Goal: Information Seeking & Learning: Compare options

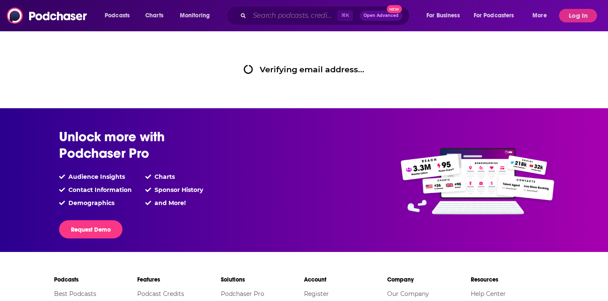
click at [270, 17] on input "Search podcasts, credits, & more..." at bounding box center [294, 16] width 88 height 14
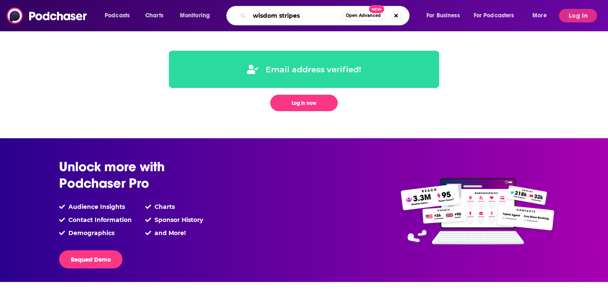
type input "wisdom stripes"
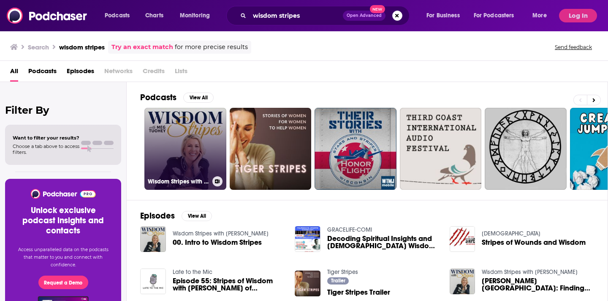
click at [176, 160] on link "Wisdom Stripes with [PERSON_NAME]" at bounding box center [185, 149] width 82 height 82
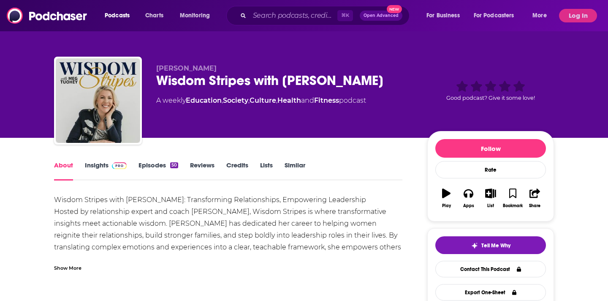
click at [95, 171] on link "Insights" at bounding box center [106, 170] width 42 height 19
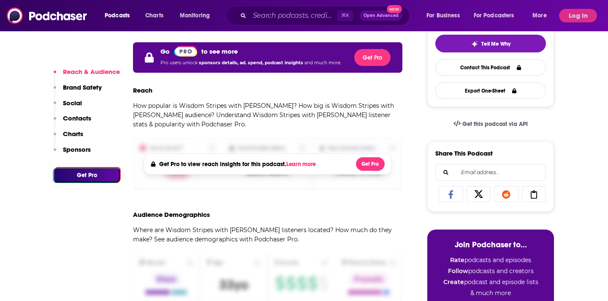
scroll to position [202, 0]
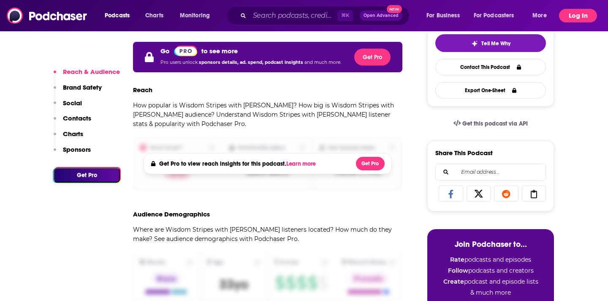
click at [563, 16] on button "Log In" at bounding box center [578, 16] width 38 height 14
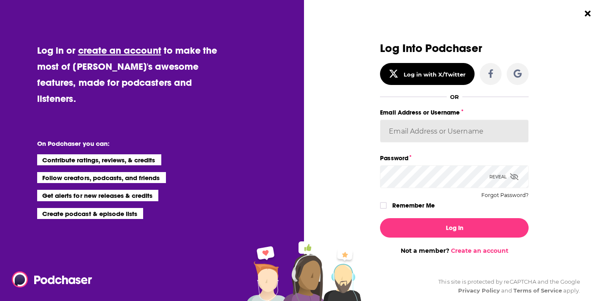
click at [459, 130] on input "Email Address or Username" at bounding box center [454, 130] width 149 height 23
type input "[PERSON_NAME][EMAIL_ADDRESS][DOMAIN_NAME]"
click at [380, 218] on button "Log In" at bounding box center [454, 227] width 149 height 19
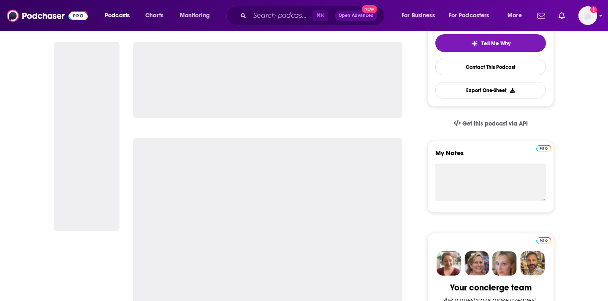
scroll to position [147, 0]
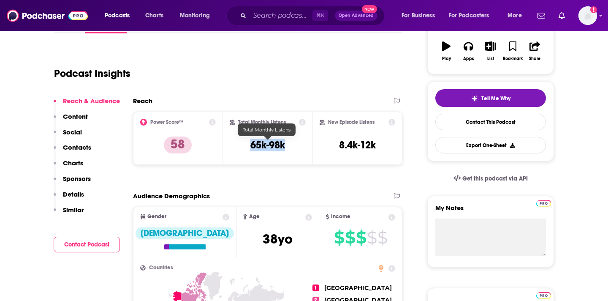
drag, startPoint x: 292, startPoint y: 148, endPoint x: 248, endPoint y: 148, distance: 43.9
click at [248, 148] on div "Total Monthly Listens 65k-98k" at bounding box center [268, 138] width 76 height 39
copy h3 "65k-98k"
click at [289, 16] on input "Search podcasts, credits, & more..." at bounding box center [281, 16] width 63 height 14
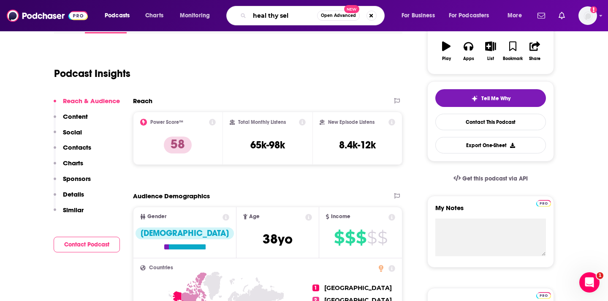
type input "heal thy self"
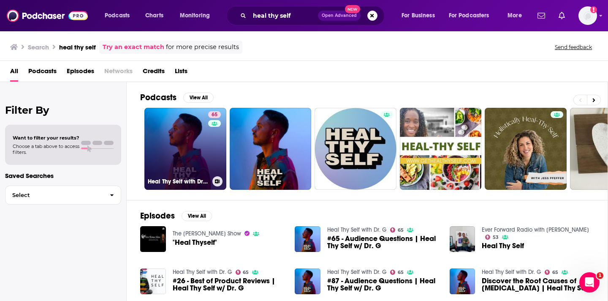
click at [197, 161] on link "65 Heal Thy Self with Dr. G" at bounding box center [185, 149] width 82 height 82
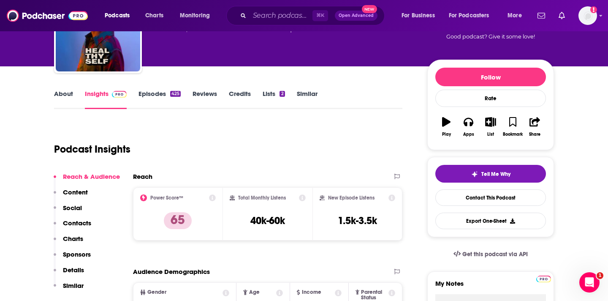
scroll to position [95, 0]
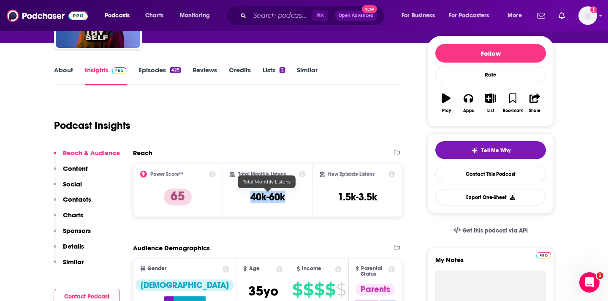
drag, startPoint x: 291, startPoint y: 198, endPoint x: 247, endPoint y: 198, distance: 43.5
click at [247, 198] on div "Total Monthly Listens 40k-60k" at bounding box center [268, 190] width 76 height 39
copy h3 "40k-60k"
click at [288, 14] on input "Search podcasts, credits, & more..." at bounding box center [281, 16] width 63 height 14
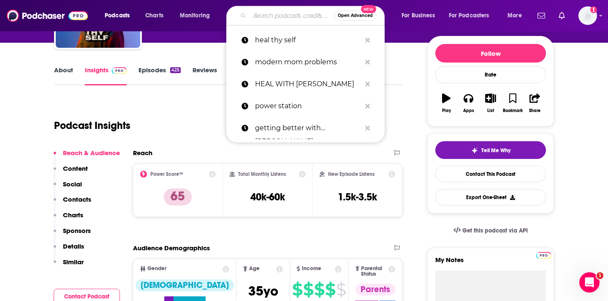
paste input "Totally Booked with [PERSON_NAME]"
type input "Totally Booked with [PERSON_NAME]"
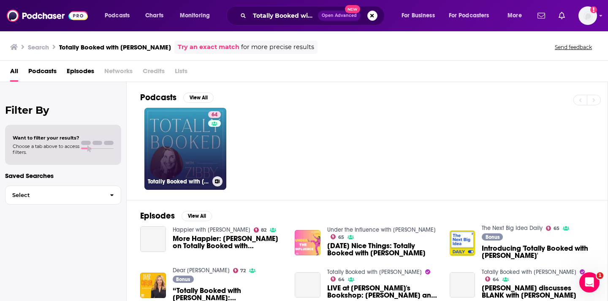
click at [186, 162] on link "64 Totally Booked with [PERSON_NAME]" at bounding box center [185, 149] width 82 height 82
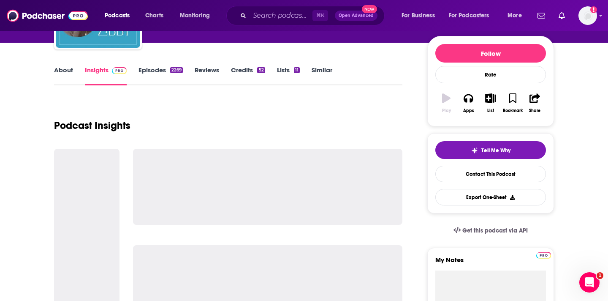
scroll to position [116, 0]
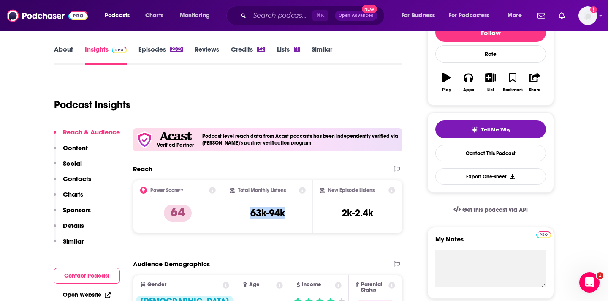
drag, startPoint x: 248, startPoint y: 215, endPoint x: 290, endPoint y: 215, distance: 41.8
click at [290, 215] on div "Total Monthly Listens 63k-94k" at bounding box center [268, 206] width 76 height 39
copy h3 "63k-94k"
click at [284, 17] on input "Search podcasts, credits, & more..." at bounding box center [281, 16] width 63 height 14
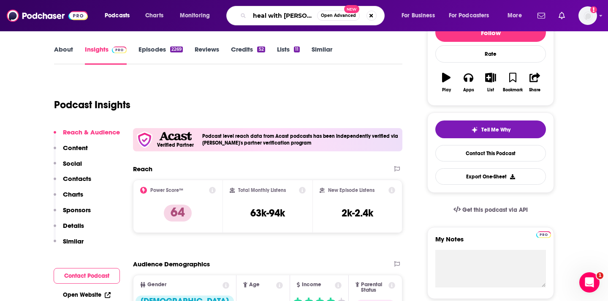
type input "heal with [PERSON_NAME]"
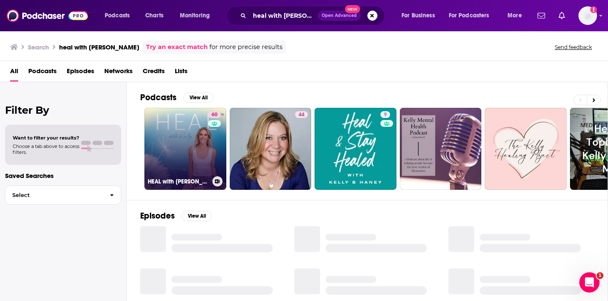
click at [181, 151] on link "60 HEAL with [PERSON_NAME]" at bounding box center [185, 149] width 82 height 82
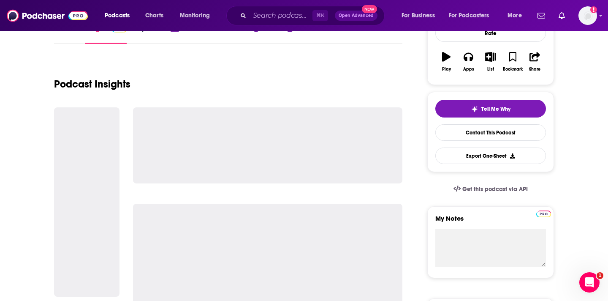
scroll to position [150, 0]
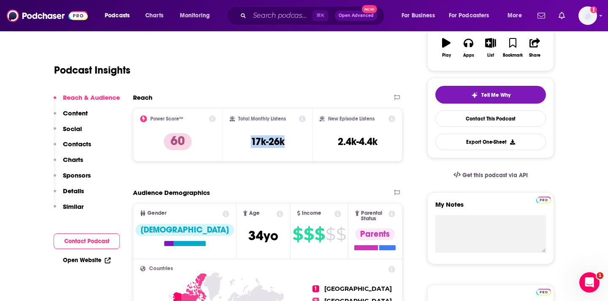
drag, startPoint x: 290, startPoint y: 145, endPoint x: 244, endPoint y: 145, distance: 46.9
click at [244, 145] on div "Total Monthly Listens 17k-26k" at bounding box center [268, 134] width 76 height 39
copy h3 "17k-26k"
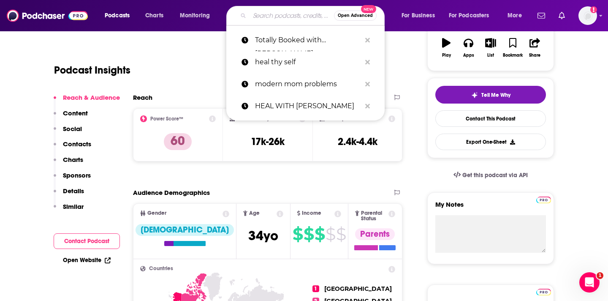
click at [287, 15] on input "Search podcasts, credits, & more..." at bounding box center [292, 16] width 84 height 14
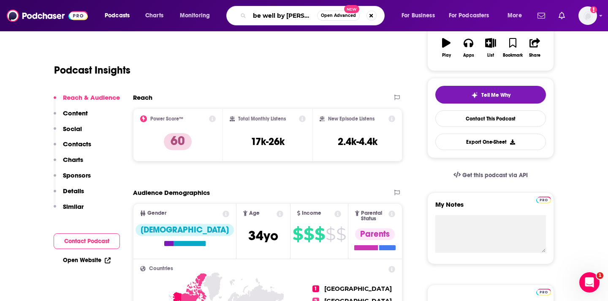
type input "be well by [PERSON_NAME]"
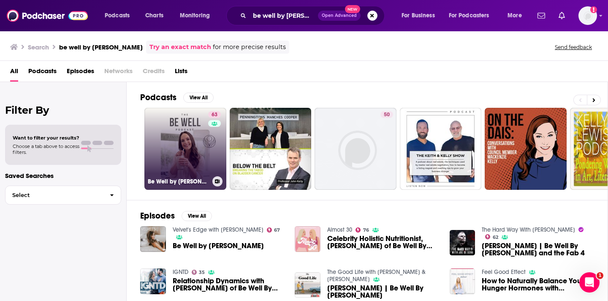
click at [187, 138] on link "63 Be Well by [PERSON_NAME]" at bounding box center [185, 149] width 82 height 82
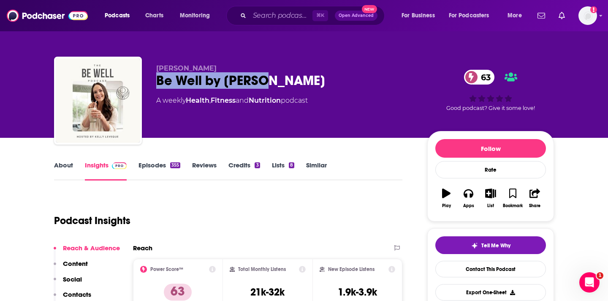
drag, startPoint x: 152, startPoint y: 84, endPoint x: 255, endPoint y: 83, distance: 103.9
click at [255, 83] on div "[PERSON_NAME] Be Well by [PERSON_NAME] 63 A weekly Health , Fitness and Nutriti…" at bounding box center [304, 102] width 500 height 91
copy h2 "Be Well by [PERSON_NAME]"
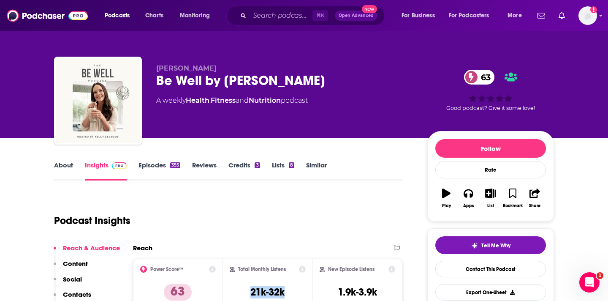
drag, startPoint x: 296, startPoint y: 293, endPoint x: 249, endPoint y: 293, distance: 46.9
click at [249, 293] on div "Total Monthly Listens 21k-32k" at bounding box center [268, 285] width 76 height 39
copy h3 "21k-32k"
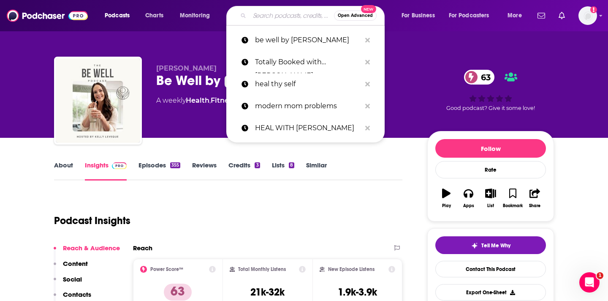
click at [266, 16] on input "Search podcasts, credits, & more..." at bounding box center [292, 16] width 84 height 14
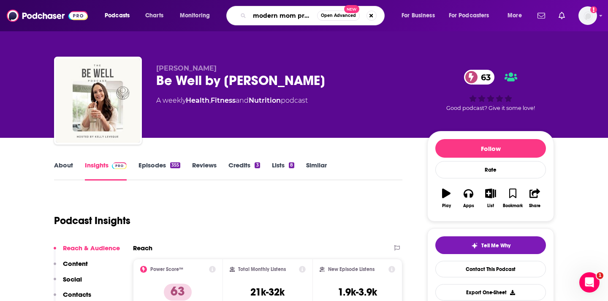
type input "modern mom probs"
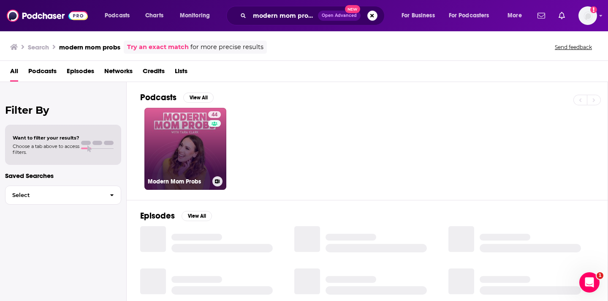
click at [213, 157] on div "44" at bounding box center [215, 143] width 15 height 65
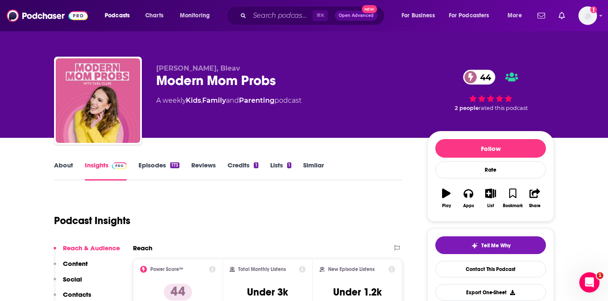
scroll to position [50, 0]
